Goal: Task Accomplishment & Management: Manage account settings

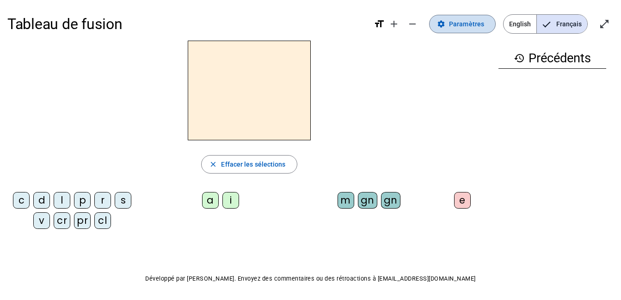
click at [477, 15] on span at bounding box center [462, 24] width 66 height 22
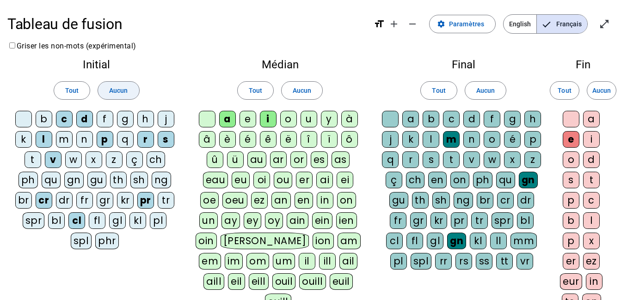
click at [127, 87] on span "Aucun" at bounding box center [118, 90] width 18 height 11
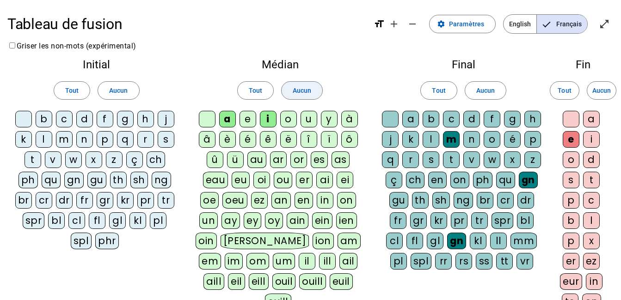
click at [307, 91] on span "Aucun" at bounding box center [302, 90] width 18 height 11
click at [497, 90] on span at bounding box center [485, 91] width 41 height 22
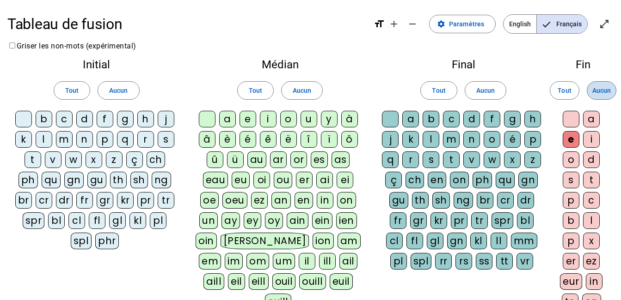
click at [609, 92] on span "Aucun" at bounding box center [601, 90] width 18 height 11
click at [66, 118] on div "c" at bounding box center [64, 119] width 17 height 17
click at [108, 120] on div "f" at bounding box center [105, 119] width 17 height 17
click at [165, 118] on div "j" at bounding box center [166, 119] width 17 height 17
click at [141, 143] on div "r" at bounding box center [145, 139] width 17 height 17
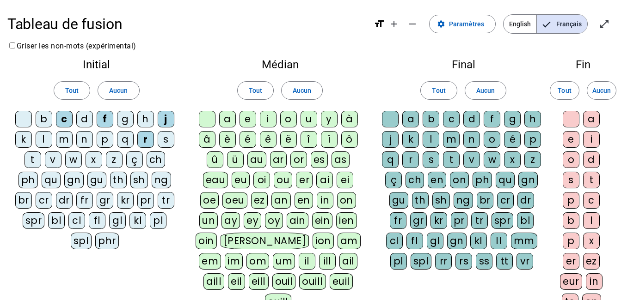
drag, startPoint x: 58, startPoint y: 161, endPoint x: 49, endPoint y: 171, distance: 13.1
click at [57, 161] on div "v" at bounding box center [53, 160] width 17 height 17
click at [33, 186] on div "ph" at bounding box center [27, 180] width 19 height 17
click at [26, 202] on div "br" at bounding box center [23, 200] width 17 height 17
click at [223, 117] on div "a" at bounding box center [227, 119] width 17 height 17
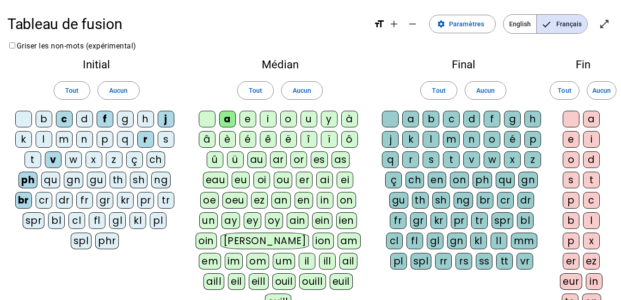
click at [256, 157] on div "au" at bounding box center [256, 160] width 19 height 17
click at [513, 116] on div "g" at bounding box center [512, 119] width 17 height 17
click at [474, 144] on div "n" at bounding box center [471, 139] width 17 height 17
click at [410, 157] on div "r" at bounding box center [410, 160] width 17 height 17
click at [434, 159] on div "s" at bounding box center [431, 160] width 17 height 17
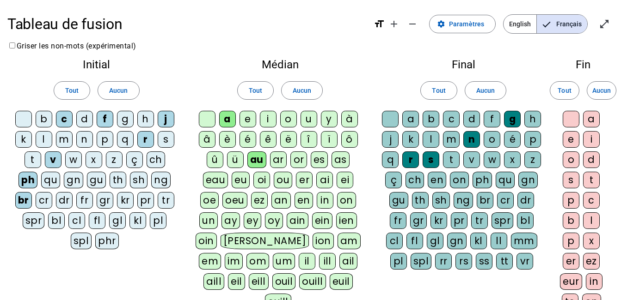
click at [574, 138] on div "e" at bounding box center [571, 139] width 17 height 17
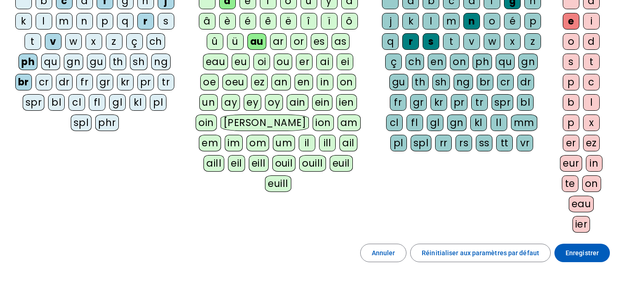
scroll to position [178, 0]
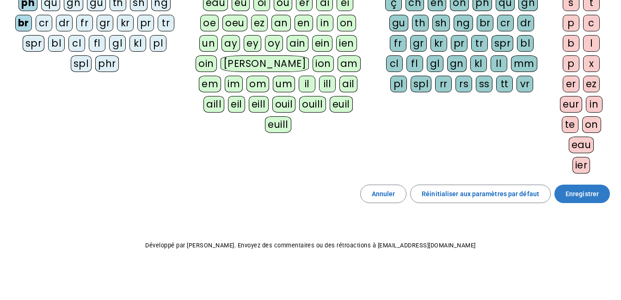
click at [577, 196] on span "Enregistrer" at bounding box center [581, 194] width 33 height 11
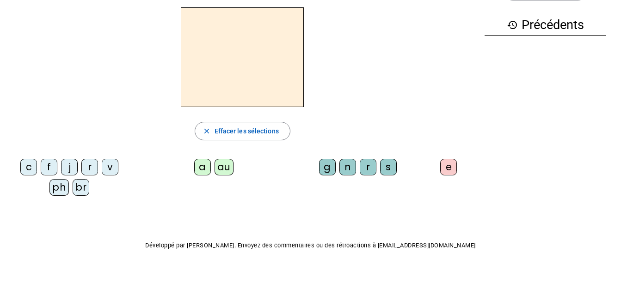
click at [61, 190] on div "ph" at bounding box center [58, 187] width 19 height 17
click at [207, 170] on div "a" at bounding box center [202, 167] width 17 height 17
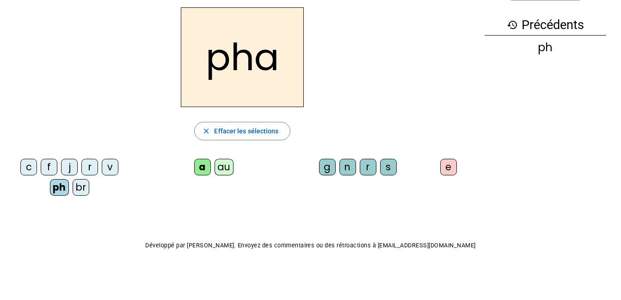
click at [328, 168] on div "g" at bounding box center [327, 167] width 17 height 17
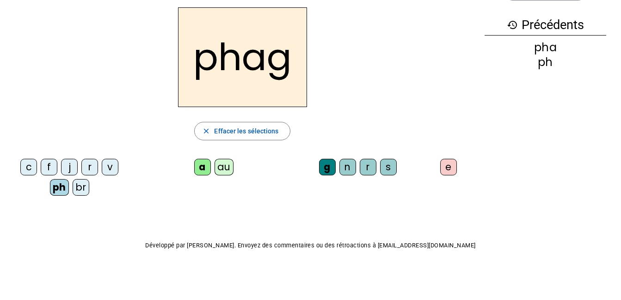
click at [447, 167] on div "e" at bounding box center [448, 167] width 17 height 17
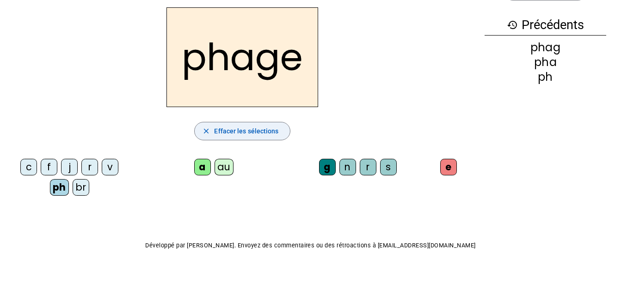
click at [242, 133] on span "Effacer les sélections" at bounding box center [246, 131] width 64 height 11
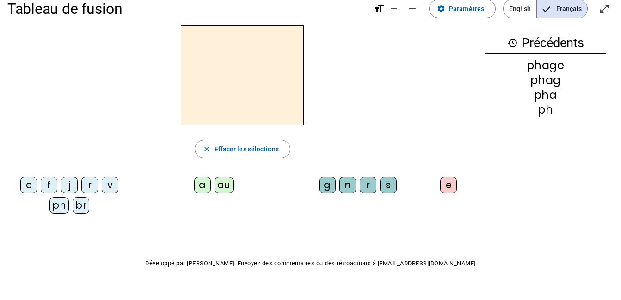
scroll to position [0, 0]
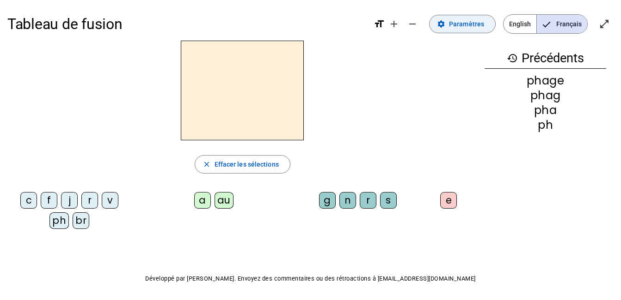
click at [461, 15] on span at bounding box center [462, 24] width 66 height 22
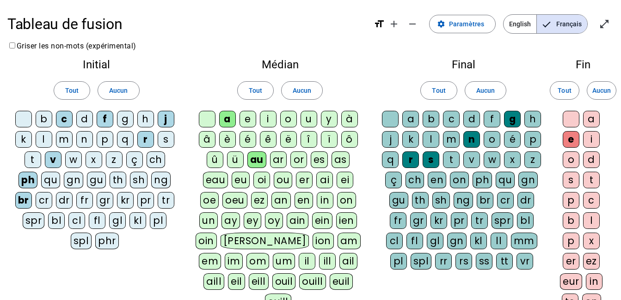
click at [107, 139] on div "p" at bounding box center [105, 139] width 17 height 17
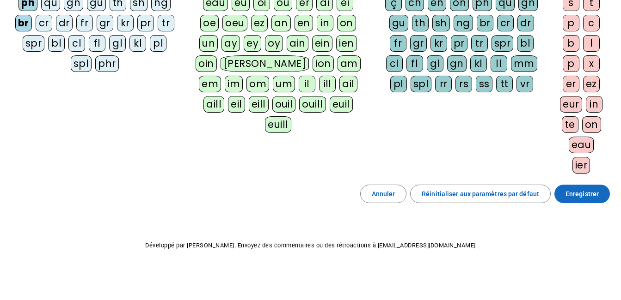
click at [576, 195] on span "Enregistrer" at bounding box center [581, 194] width 33 height 11
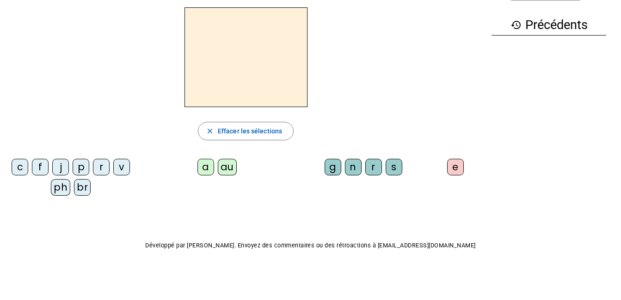
scroll to position [33, 0]
click at [82, 169] on div "p" at bounding box center [81, 167] width 17 height 17
click at [202, 169] on div "a" at bounding box center [205, 167] width 17 height 17
click at [334, 170] on div "g" at bounding box center [333, 167] width 17 height 17
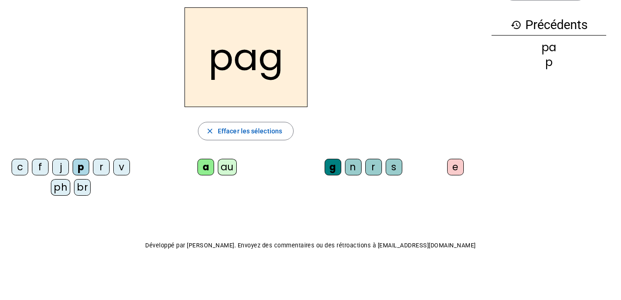
click at [455, 165] on div "e" at bounding box center [455, 167] width 17 height 17
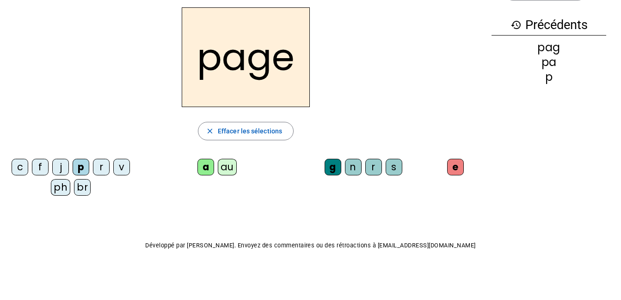
click at [65, 190] on div "ph" at bounding box center [60, 187] width 19 height 17
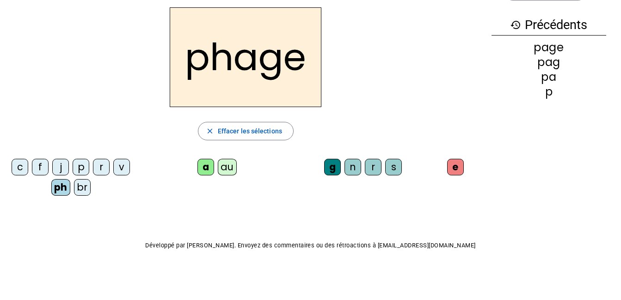
click at [375, 165] on div "r" at bounding box center [373, 167] width 17 height 17
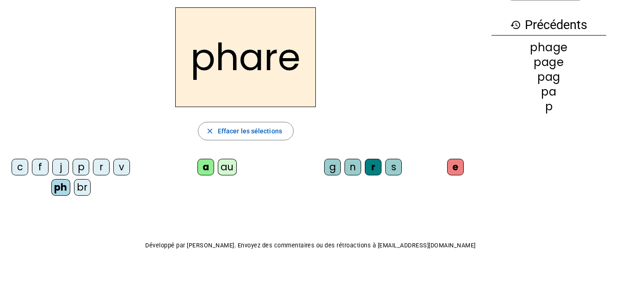
click at [390, 170] on div "s" at bounding box center [393, 167] width 17 height 17
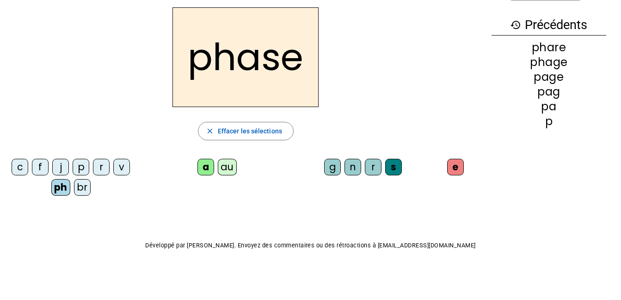
click at [85, 186] on div "br" at bounding box center [82, 187] width 17 height 17
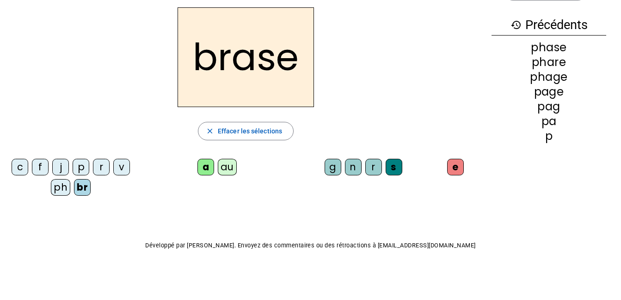
click at [100, 167] on div "r" at bounding box center [101, 167] width 17 height 17
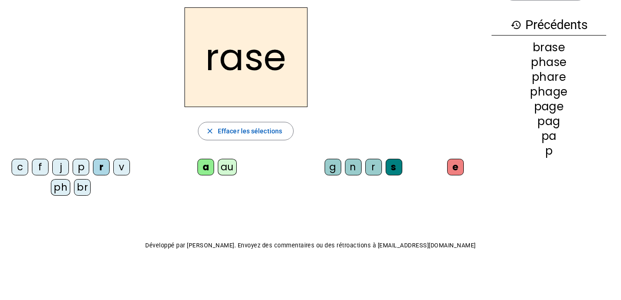
click at [120, 166] on div "v" at bounding box center [121, 167] width 17 height 17
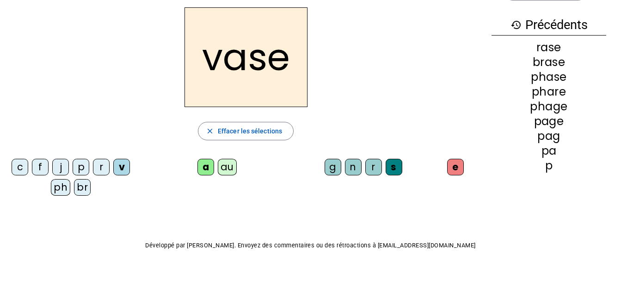
click at [16, 167] on div "c" at bounding box center [20, 167] width 17 height 17
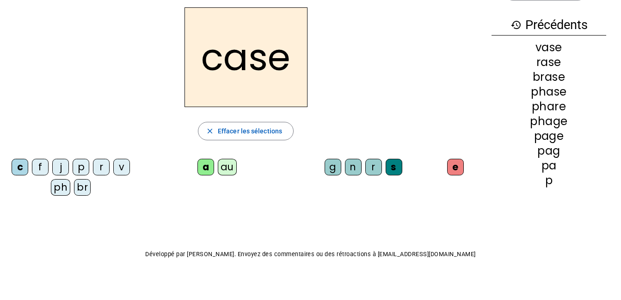
scroll to position [42, 0]
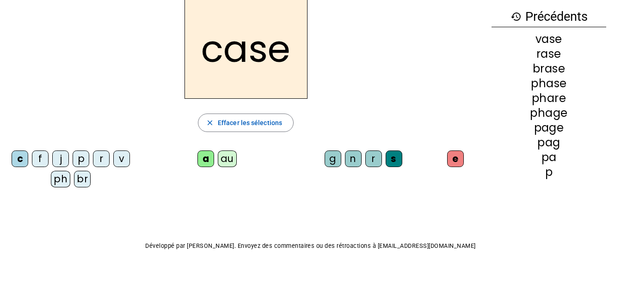
click at [353, 155] on div "n" at bounding box center [353, 159] width 17 height 17
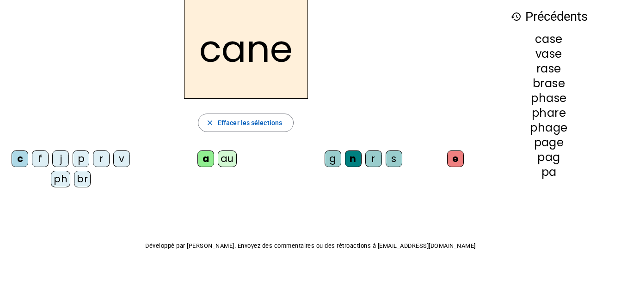
click at [41, 159] on div "f" at bounding box center [40, 159] width 17 height 17
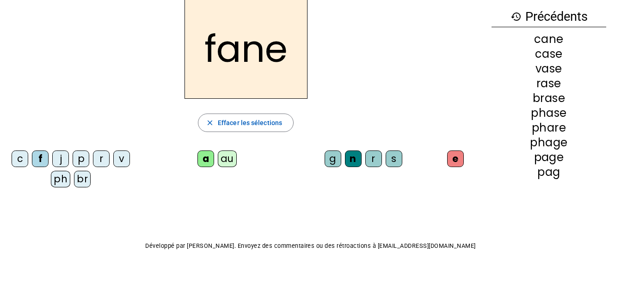
click at [226, 156] on div "au" at bounding box center [227, 159] width 19 height 17
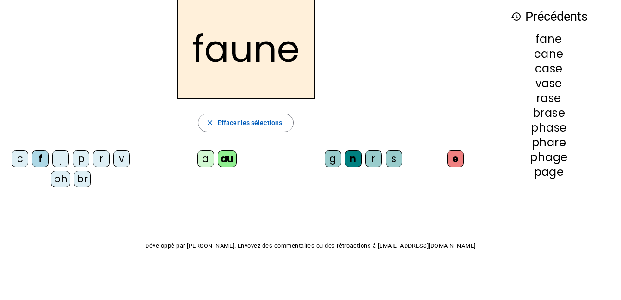
click at [61, 161] on div "j" at bounding box center [60, 159] width 17 height 17
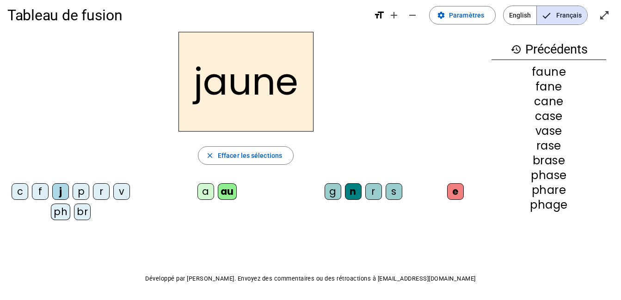
scroll to position [0, 0]
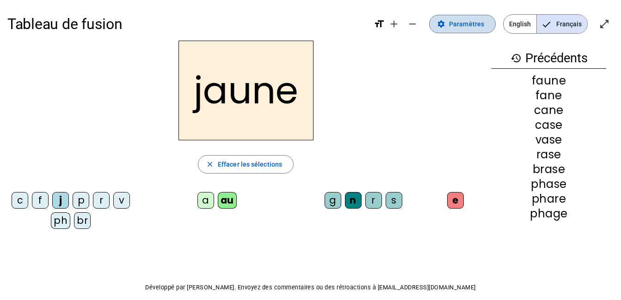
click at [457, 22] on span "Paramètres" at bounding box center [466, 23] width 35 height 11
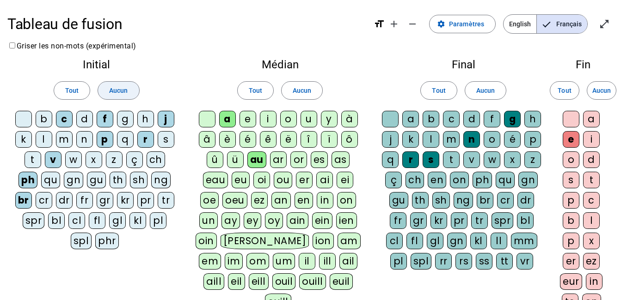
click at [126, 93] on span "Aucun" at bounding box center [118, 90] width 18 height 11
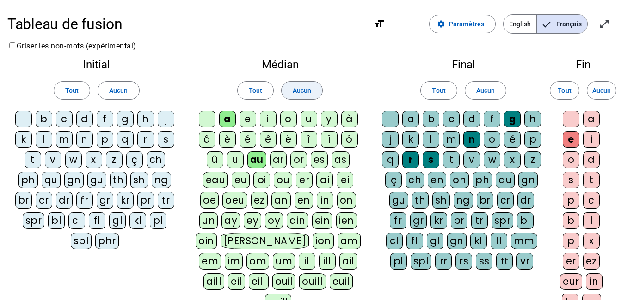
click at [316, 91] on span at bounding box center [302, 91] width 41 height 22
click at [498, 94] on span at bounding box center [485, 91] width 41 height 22
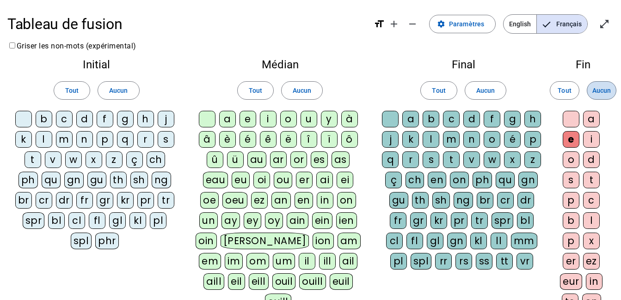
click at [593, 87] on span "Aucun" at bounding box center [601, 90] width 18 height 11
click at [37, 119] on div "b" at bounding box center [44, 119] width 17 height 17
click at [63, 123] on div "c" at bounding box center [64, 119] width 17 height 17
click at [46, 142] on div "l" at bounding box center [44, 139] width 17 height 17
click at [81, 142] on div "n" at bounding box center [84, 139] width 17 height 17
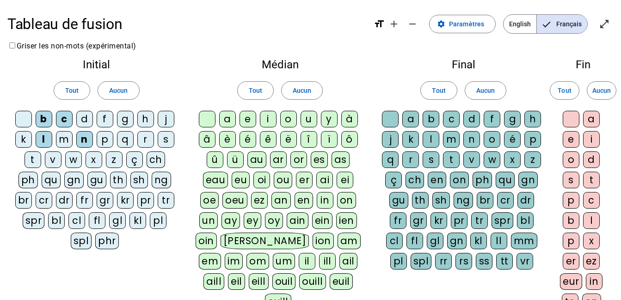
click at [110, 142] on div "p" at bounding box center [105, 139] width 17 height 17
click at [149, 142] on div "r" at bounding box center [145, 139] width 17 height 17
click at [25, 178] on div "ph" at bounding box center [27, 180] width 19 height 17
click at [108, 239] on div "phr" at bounding box center [107, 241] width 24 height 17
click at [223, 123] on div "a" at bounding box center [227, 119] width 17 height 17
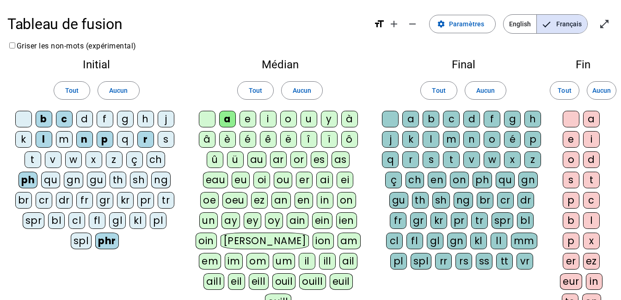
click at [286, 178] on div "ou" at bounding box center [283, 180] width 18 height 17
click at [510, 121] on div "g" at bounding box center [512, 119] width 17 height 17
click at [406, 156] on div "r" at bounding box center [410, 160] width 17 height 17
click at [431, 157] on div "s" at bounding box center [431, 160] width 17 height 17
click at [469, 159] on div "v" at bounding box center [471, 160] width 17 height 17
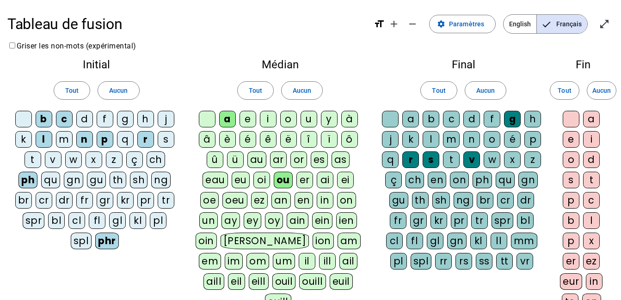
click at [569, 141] on div "e" at bounding box center [571, 139] width 17 height 17
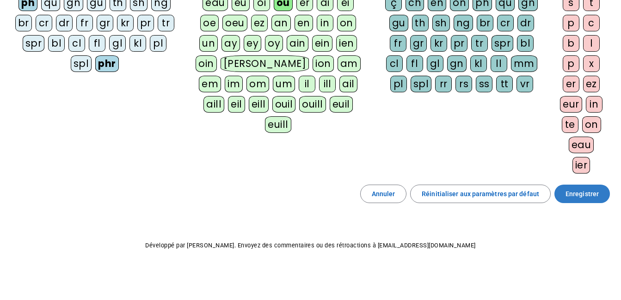
click at [580, 196] on span "Enregistrer" at bounding box center [581, 194] width 33 height 11
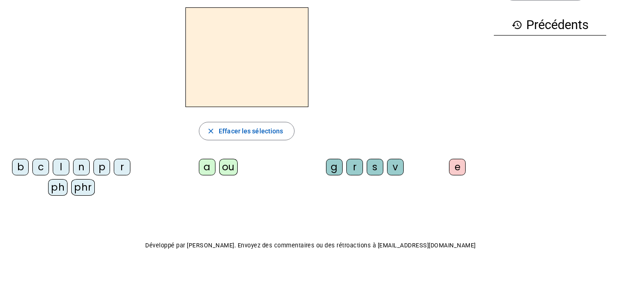
click at [58, 188] on div "ph" at bounding box center [57, 187] width 19 height 17
click at [207, 165] on div "a" at bounding box center [207, 167] width 17 height 17
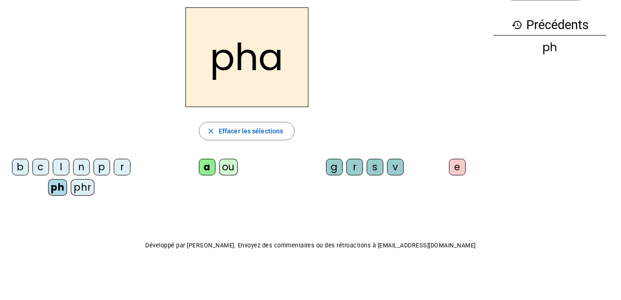
click at [355, 169] on div "r" at bounding box center [354, 167] width 17 height 17
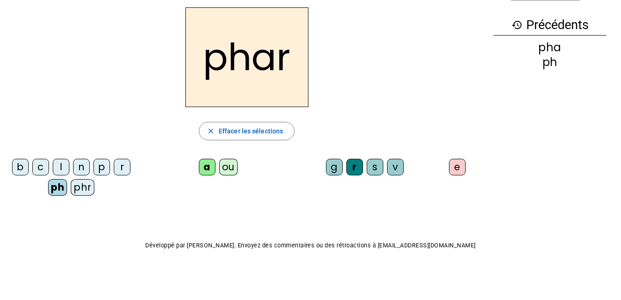
drag, startPoint x: 355, startPoint y: 169, endPoint x: 458, endPoint y: 172, distance: 102.2
click at [458, 172] on div "e" at bounding box center [457, 167] width 17 height 17
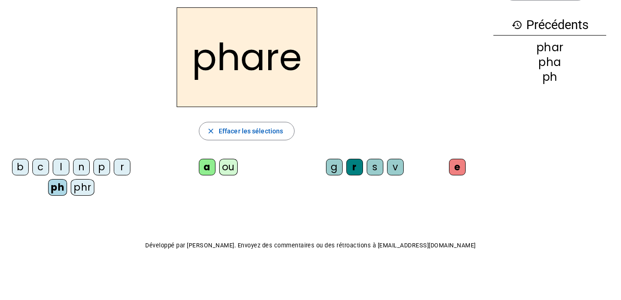
click at [375, 170] on div "s" at bounding box center [375, 167] width 17 height 17
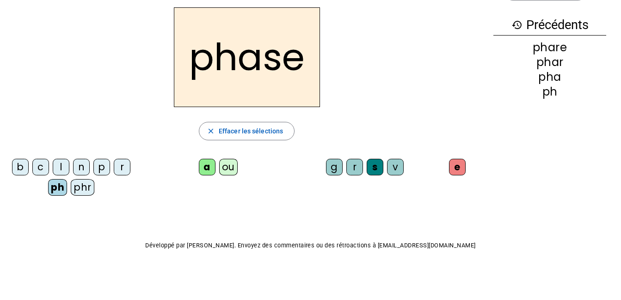
click at [74, 184] on div "phr" at bounding box center [83, 187] width 24 height 17
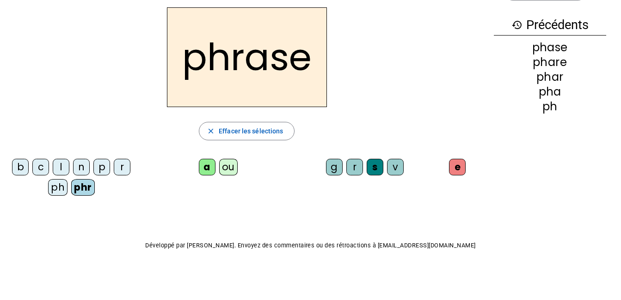
click at [123, 167] on div "r" at bounding box center [122, 167] width 17 height 17
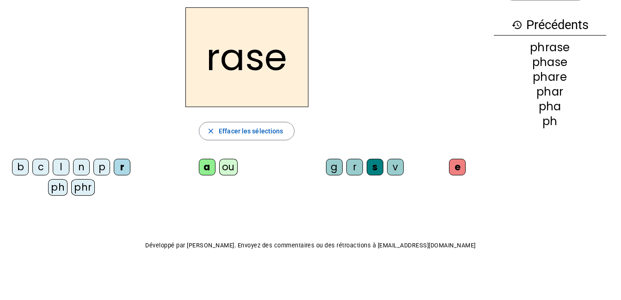
click at [331, 171] on div "g" at bounding box center [334, 167] width 17 height 17
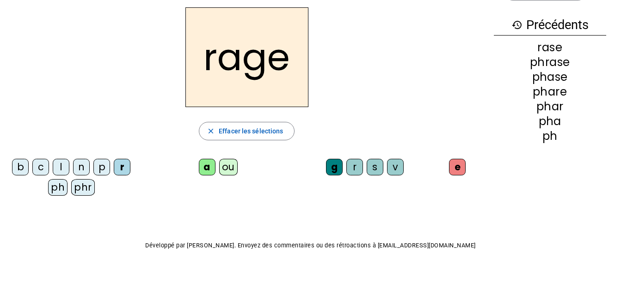
click at [80, 168] on div "n" at bounding box center [81, 167] width 17 height 17
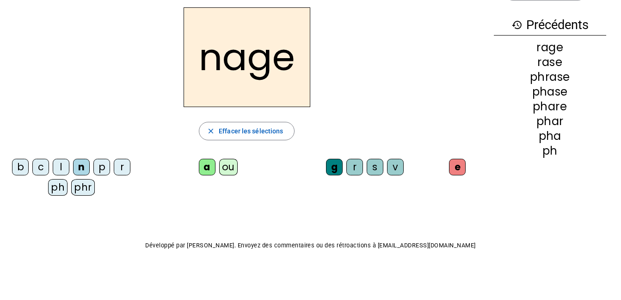
click at [101, 167] on div "p" at bounding box center [101, 167] width 17 height 17
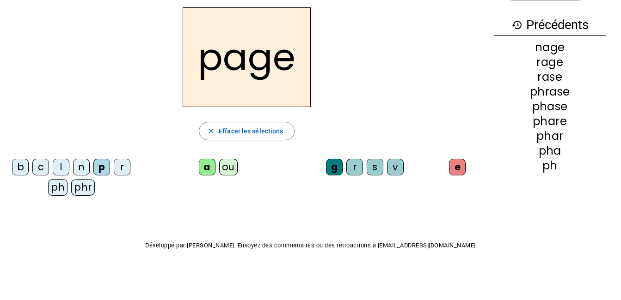
click at [396, 168] on div "v" at bounding box center [395, 167] width 17 height 17
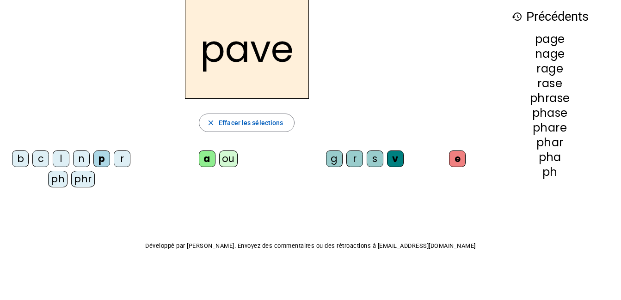
click at [60, 165] on div "l" at bounding box center [61, 159] width 17 height 17
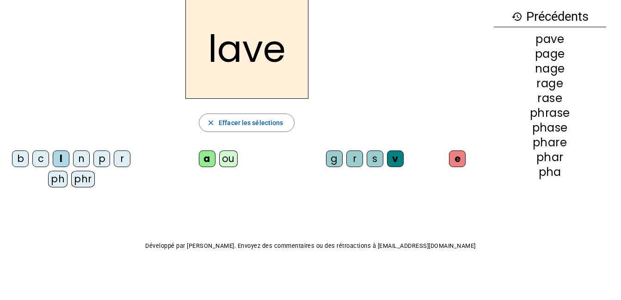
click at [22, 160] on div "b" at bounding box center [20, 159] width 17 height 17
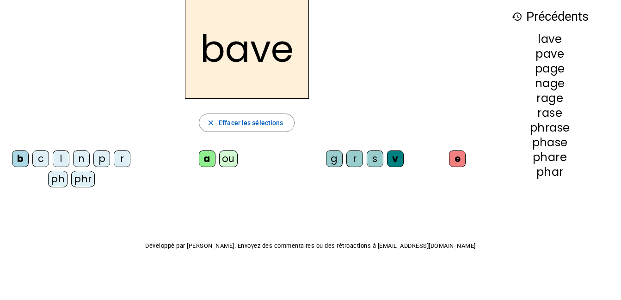
click at [44, 159] on div "c" at bounding box center [40, 159] width 17 height 17
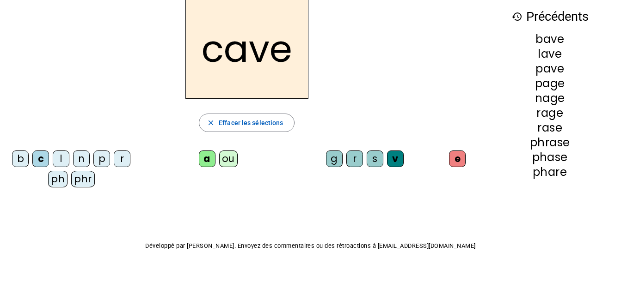
click at [236, 160] on div "ou" at bounding box center [228, 159] width 18 height 17
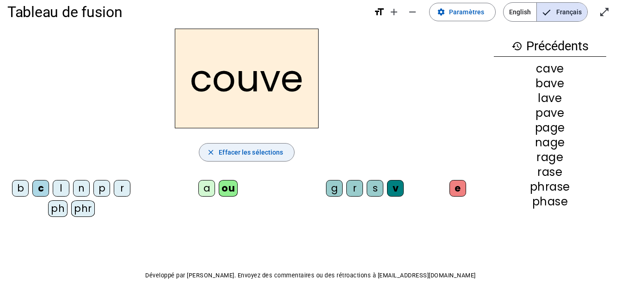
scroll to position [0, 0]
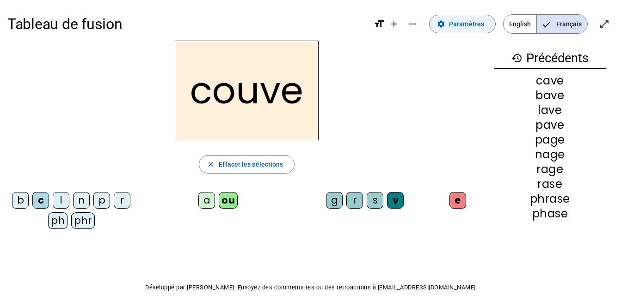
click at [484, 26] on span "Paramètres" at bounding box center [466, 23] width 35 height 11
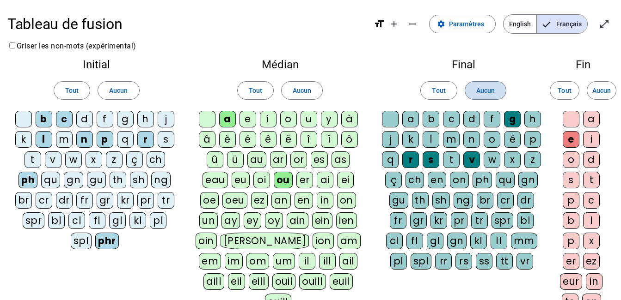
click at [485, 89] on span "Aucun" at bounding box center [485, 90] width 18 height 11
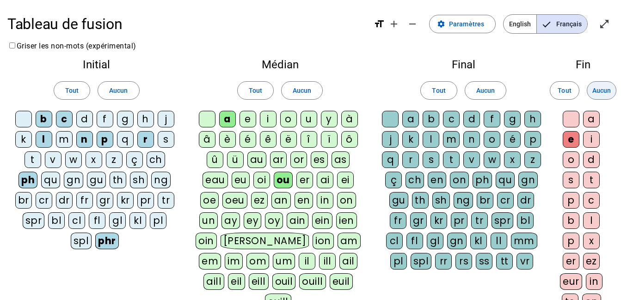
click at [600, 94] on span "Aucun" at bounding box center [601, 90] width 18 height 11
click at [292, 96] on span at bounding box center [302, 91] width 41 height 22
click at [123, 88] on span "Aucun" at bounding box center [118, 90] width 18 height 11
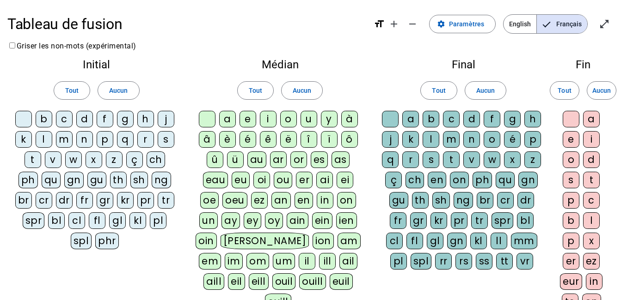
click at [62, 117] on div "c" at bounding box center [64, 119] width 17 height 17
click at [82, 118] on div "d" at bounding box center [84, 119] width 17 height 17
click at [110, 120] on div "f" at bounding box center [105, 119] width 17 height 17
click at [44, 134] on div "l" at bounding box center [44, 139] width 17 height 17
drag, startPoint x: 44, startPoint y: 134, endPoint x: 63, endPoint y: 137, distance: 19.3
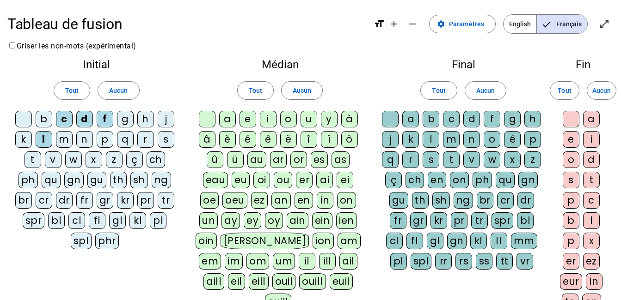
click at [63, 137] on div "m" at bounding box center [64, 139] width 17 height 17
click at [105, 139] on div "p" at bounding box center [105, 139] width 17 height 17
click at [147, 138] on div "r" at bounding box center [145, 139] width 17 height 17
click at [31, 164] on div "t" at bounding box center [33, 160] width 17 height 17
click at [270, 121] on div "i" at bounding box center [268, 119] width 17 height 17
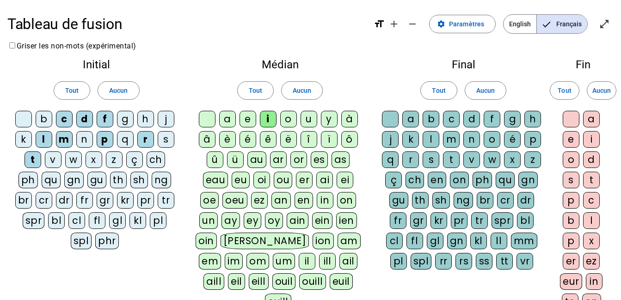
click at [312, 121] on div "u" at bounding box center [308, 119] width 17 height 17
click at [473, 121] on div "d" at bounding box center [471, 119] width 17 height 17
click at [514, 122] on div "g" at bounding box center [512, 119] width 17 height 17
click at [411, 159] on div "r" at bounding box center [410, 160] width 17 height 17
click at [511, 157] on div "x" at bounding box center [512, 160] width 17 height 17
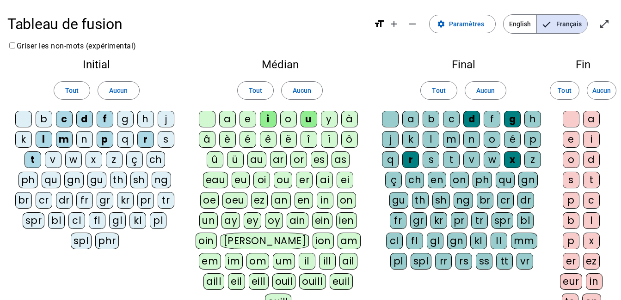
click at [574, 140] on div "e" at bounding box center [571, 139] width 17 height 17
click at [575, 181] on div "s" at bounding box center [571, 180] width 17 height 17
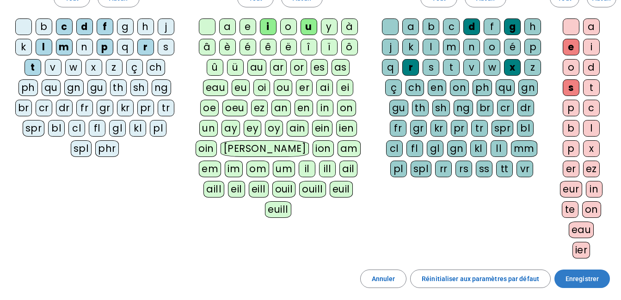
click at [576, 281] on span "Enregistrer" at bounding box center [581, 279] width 33 height 11
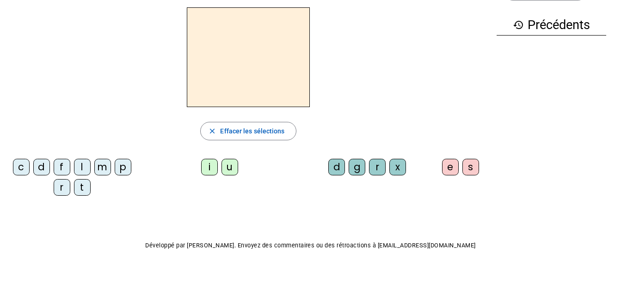
click at [44, 167] on div "d" at bounding box center [41, 167] width 17 height 17
click at [231, 168] on div "u" at bounding box center [229, 167] width 17 height 17
click at [375, 164] on div "r" at bounding box center [377, 167] width 17 height 17
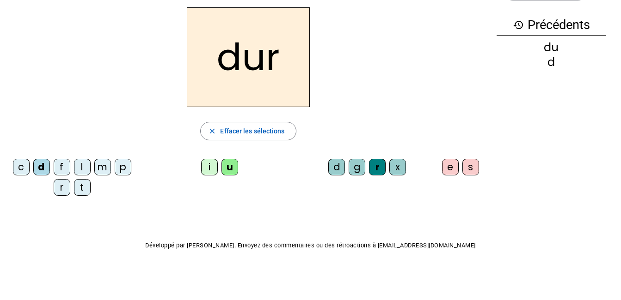
click at [474, 166] on div "s" at bounding box center [470, 167] width 17 height 17
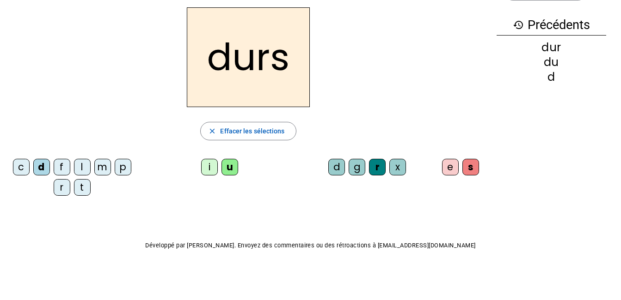
click at [108, 166] on div "m" at bounding box center [102, 167] width 17 height 17
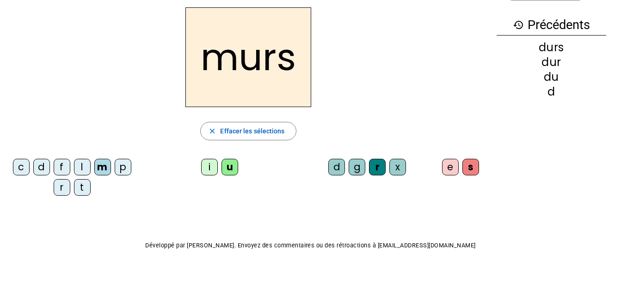
click at [120, 166] on div "p" at bounding box center [123, 167] width 17 height 17
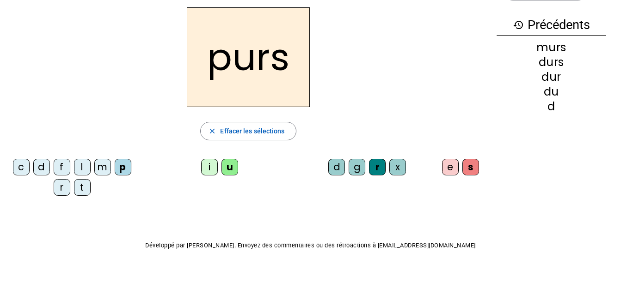
click at [455, 171] on div "e" at bounding box center [450, 167] width 17 height 17
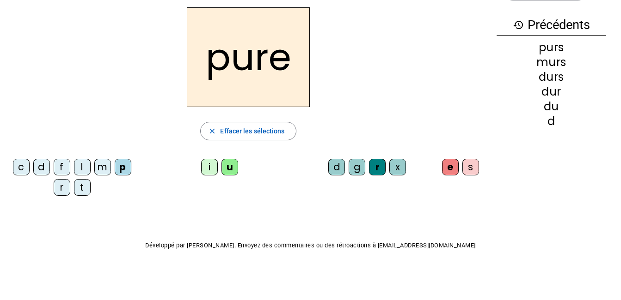
click at [208, 169] on div "i" at bounding box center [209, 167] width 17 height 17
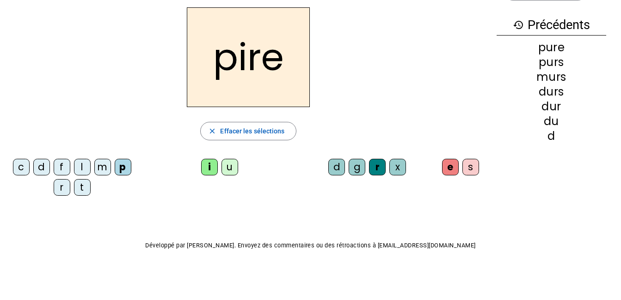
click at [20, 170] on div "c" at bounding box center [21, 167] width 17 height 17
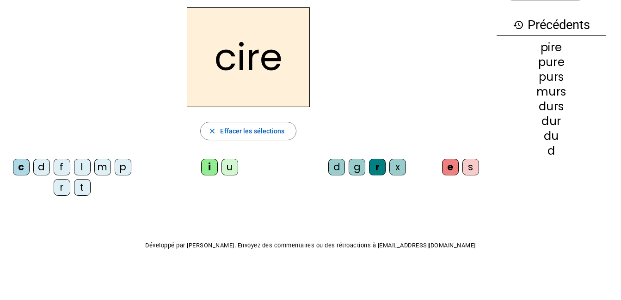
click at [65, 186] on div "r" at bounding box center [62, 187] width 17 height 17
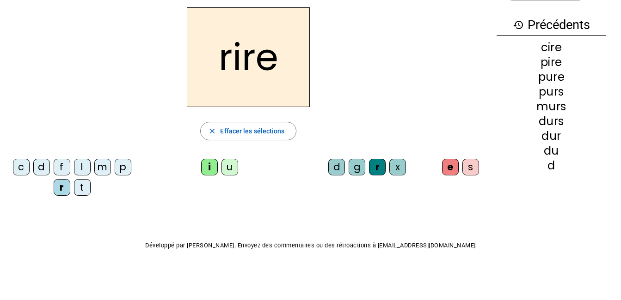
click at [86, 172] on div "l" at bounding box center [82, 167] width 17 height 17
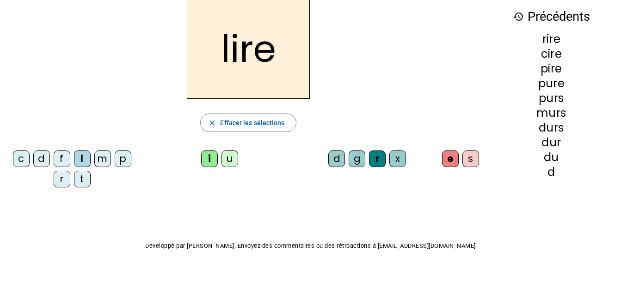
click at [80, 181] on div "t" at bounding box center [82, 179] width 17 height 17
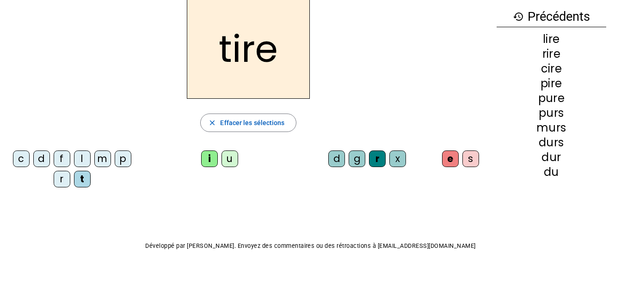
click at [352, 160] on div "g" at bounding box center [357, 159] width 17 height 17
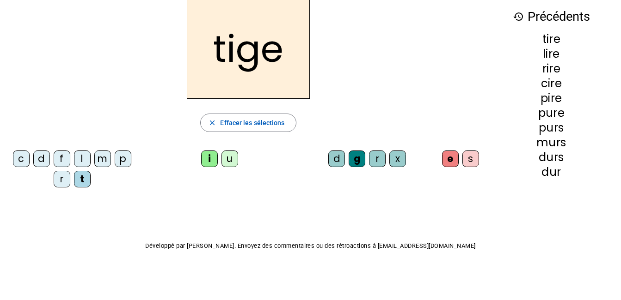
click at [122, 159] on div "p" at bounding box center [123, 159] width 17 height 17
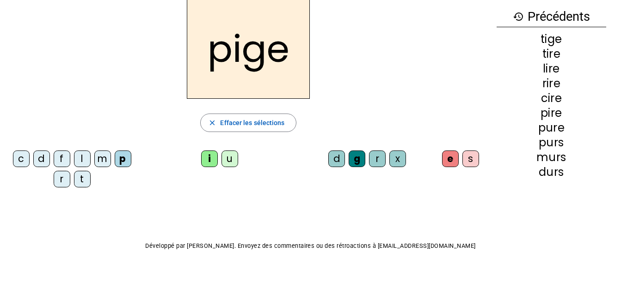
click at [62, 160] on div "f" at bounding box center [62, 159] width 17 height 17
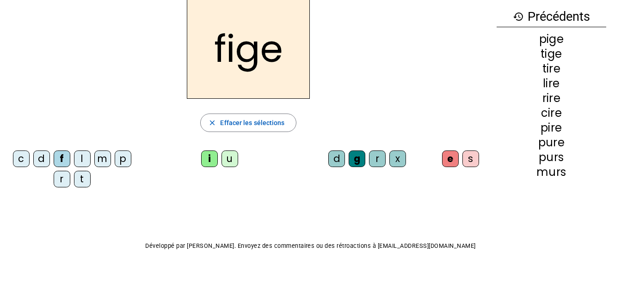
click at [396, 161] on div "x" at bounding box center [397, 159] width 17 height 17
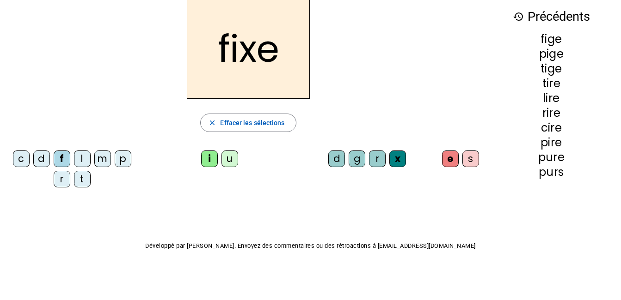
scroll to position [0, 0]
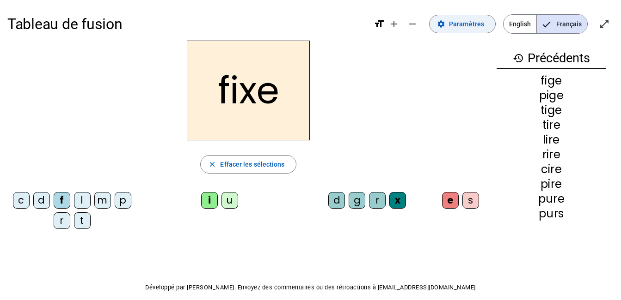
click at [457, 25] on span "Paramètres" at bounding box center [466, 23] width 35 height 11
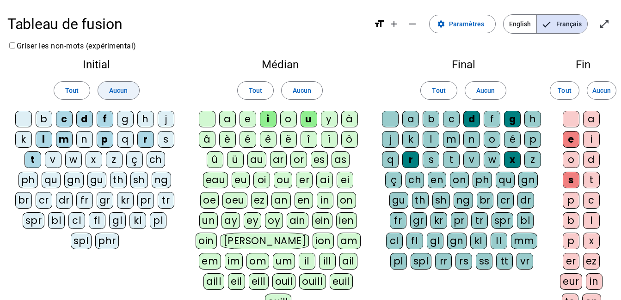
drag, startPoint x: 110, startPoint y: 88, endPoint x: 221, endPoint y: 88, distance: 110.0
click at [123, 88] on span "Aucun" at bounding box center [118, 90] width 18 height 11
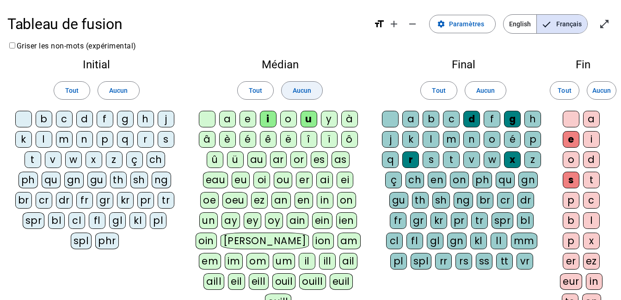
click at [321, 90] on span at bounding box center [302, 91] width 41 height 22
click at [484, 88] on span "Aucun" at bounding box center [485, 90] width 18 height 11
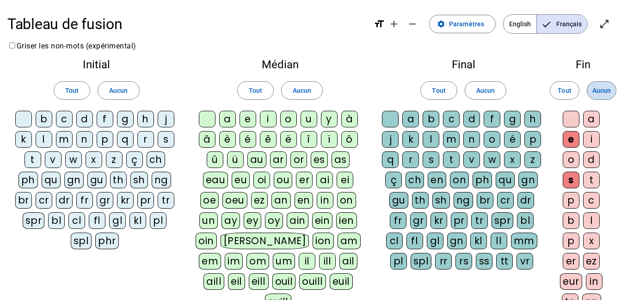
click at [598, 92] on span "Aucun" at bounding box center [601, 90] width 18 height 11
click at [125, 122] on div "g" at bounding box center [125, 119] width 17 height 17
click at [33, 157] on div "t" at bounding box center [33, 160] width 17 height 17
click at [156, 159] on div "ch" at bounding box center [156, 160] width 18 height 17
click at [55, 182] on div "qu" at bounding box center [51, 180] width 19 height 17
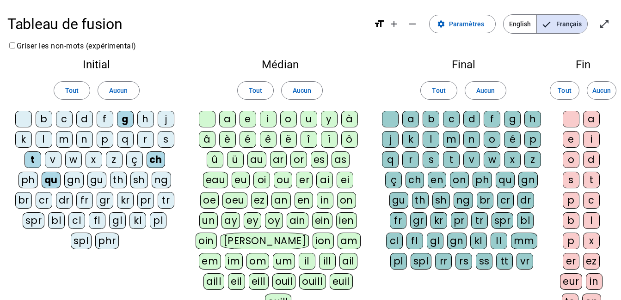
click at [278, 202] on div "an" at bounding box center [280, 200] width 19 height 17
click at [468, 119] on div "d" at bounding box center [471, 119] width 17 height 17
click at [450, 160] on div "t" at bounding box center [451, 160] width 17 height 17
click at [570, 139] on div "e" at bounding box center [571, 139] width 17 height 17
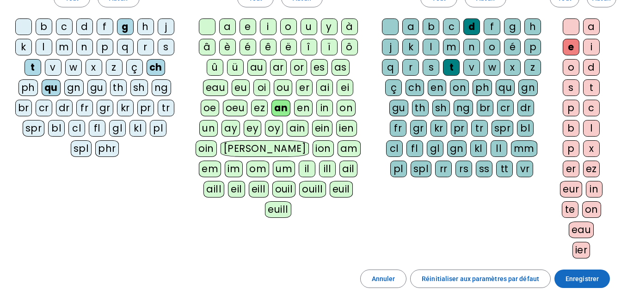
click at [582, 279] on span "Enregistrer" at bounding box center [581, 279] width 33 height 11
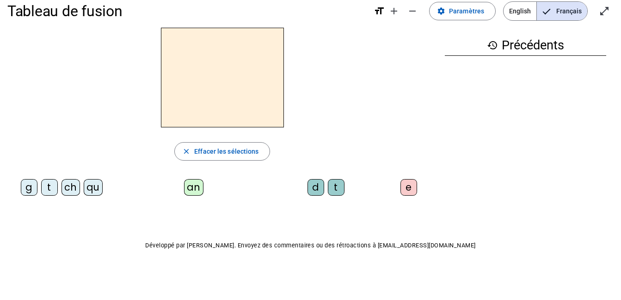
scroll to position [13, 0]
click at [96, 187] on div "qu" at bounding box center [93, 187] width 19 height 17
click at [189, 186] on div "an" at bounding box center [193, 187] width 19 height 17
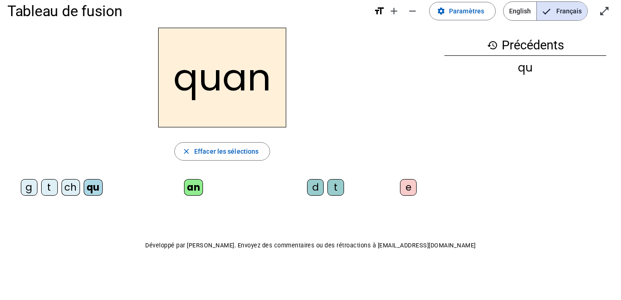
click at [319, 187] on div "d" at bounding box center [315, 187] width 17 height 17
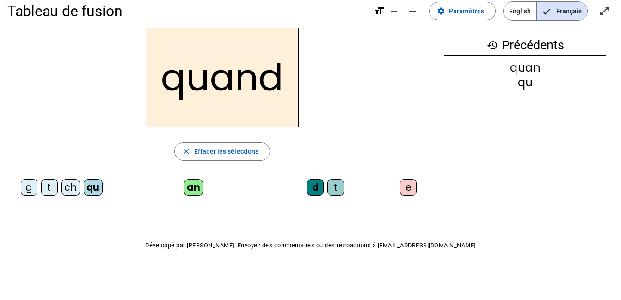
click at [335, 187] on div "t" at bounding box center [335, 187] width 17 height 17
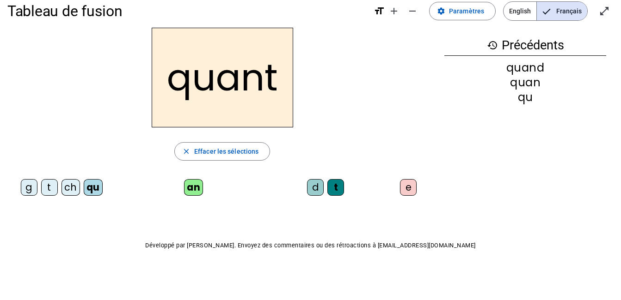
click at [53, 186] on div "t" at bounding box center [49, 187] width 17 height 17
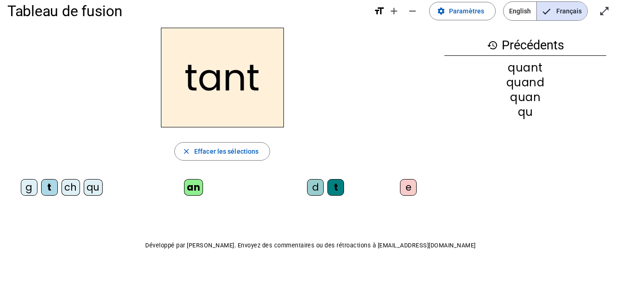
click at [28, 188] on div "g" at bounding box center [29, 187] width 17 height 17
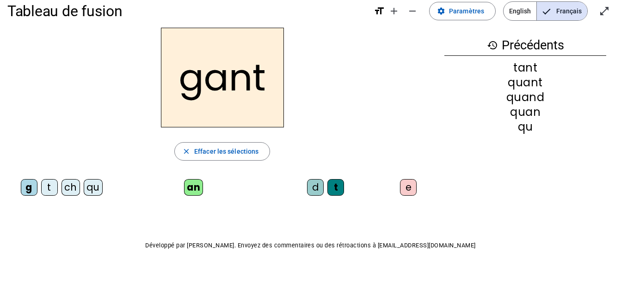
click at [72, 190] on div "ch" at bounding box center [70, 187] width 18 height 17
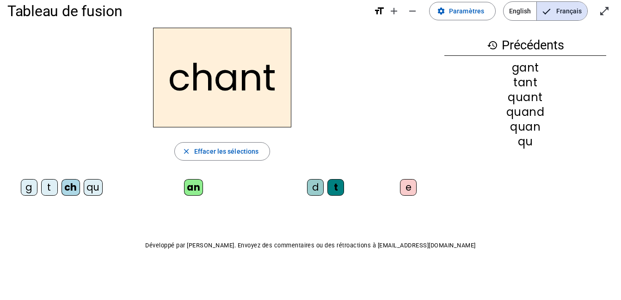
click at [407, 184] on div "e" at bounding box center [408, 187] width 17 height 17
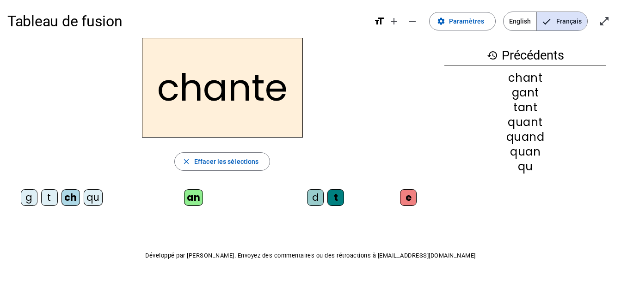
scroll to position [0, 0]
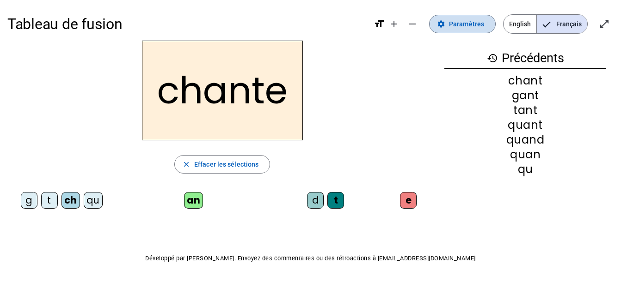
click at [460, 25] on span "Paramètres" at bounding box center [466, 23] width 35 height 11
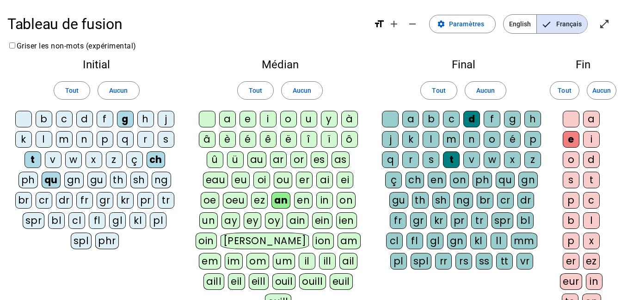
click at [594, 262] on div "ez" at bounding box center [591, 261] width 17 height 17
click at [575, 264] on div "er" at bounding box center [571, 261] width 17 height 17
click at [575, 281] on div "eur" at bounding box center [571, 282] width 22 height 17
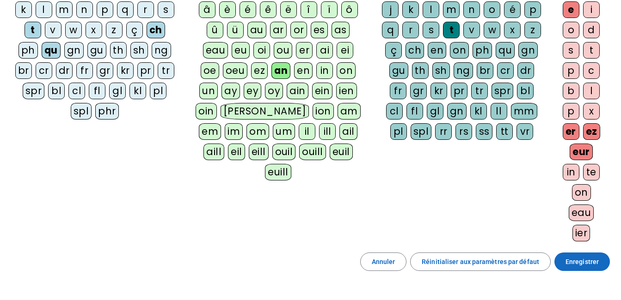
scroll to position [139, 0]
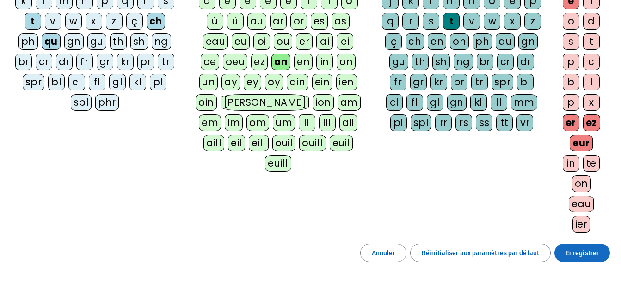
click at [580, 257] on span "Enregistrer" at bounding box center [581, 253] width 33 height 11
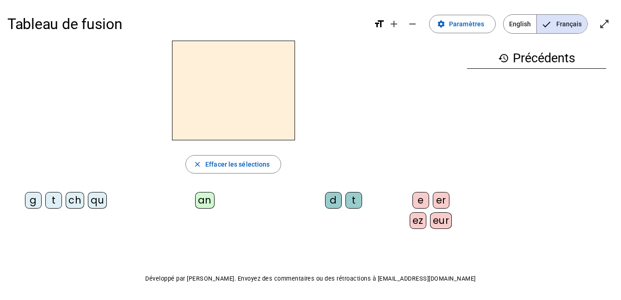
click at [74, 202] on div "ch" at bounding box center [75, 200] width 18 height 17
click at [195, 202] on div "an" at bounding box center [204, 200] width 19 height 17
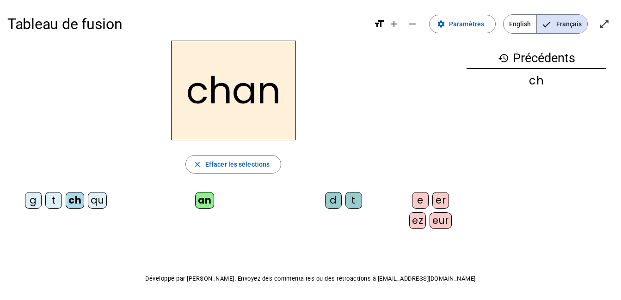
click at [345, 201] on div "t" at bounding box center [353, 200] width 17 height 17
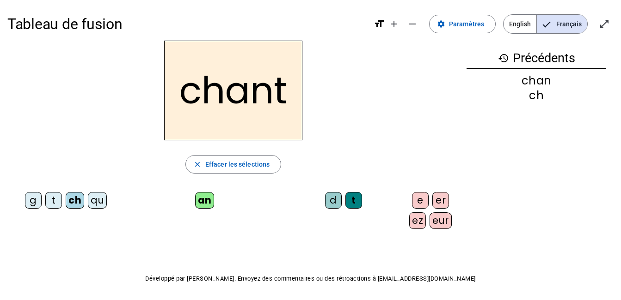
click at [412, 201] on div "e" at bounding box center [420, 200] width 17 height 17
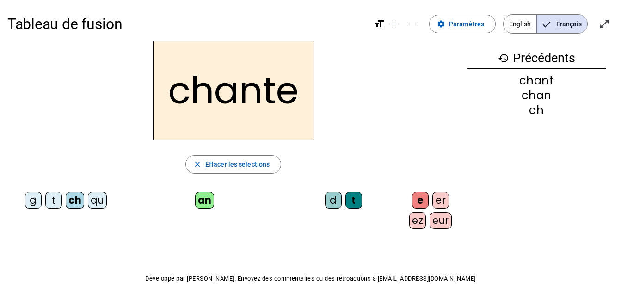
click at [409, 220] on div "ez" at bounding box center [417, 221] width 17 height 17
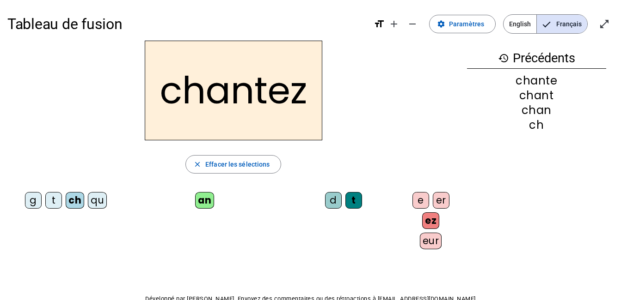
click at [433, 202] on div "er" at bounding box center [441, 200] width 17 height 17
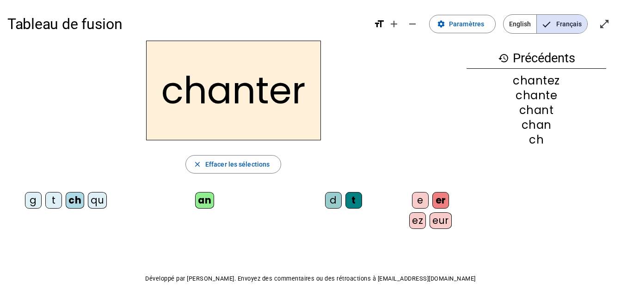
click at [430, 220] on div "eur" at bounding box center [440, 221] width 22 height 17
